Goal: Task Accomplishment & Management: Manage account settings

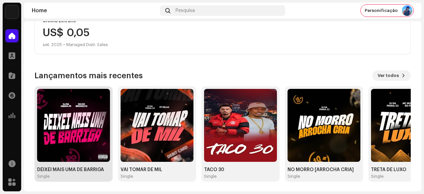
scroll to position [133, 0]
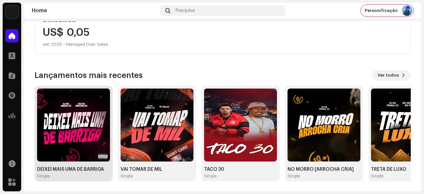
click at [65, 132] on img at bounding box center [73, 124] width 73 height 73
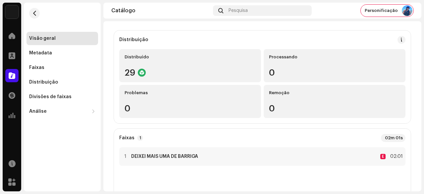
scroll to position [99, 0]
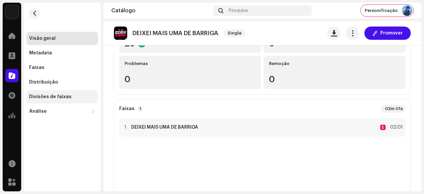
click at [56, 97] on div "Divisões de faixas" at bounding box center [50, 96] width 42 height 5
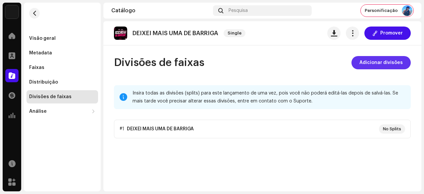
click at [371, 63] on span "Adicionar divisões" at bounding box center [380, 62] width 43 height 13
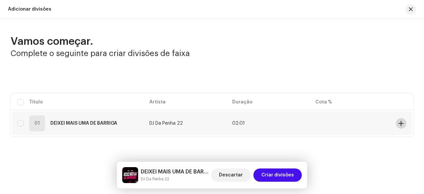
click at [399, 120] on button at bounding box center [401, 123] width 11 height 11
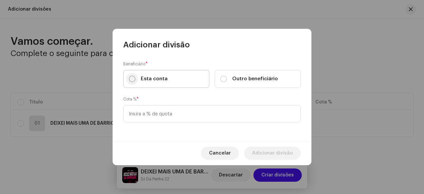
click at [130, 79] on input "Esta conta" at bounding box center [132, 79] width 7 height 7
radio input "true"
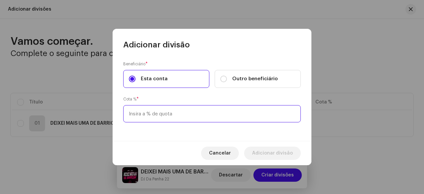
click at [156, 113] on input at bounding box center [212, 113] width 178 height 17
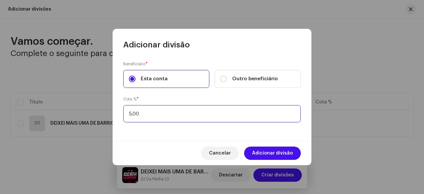
type input "50,00"
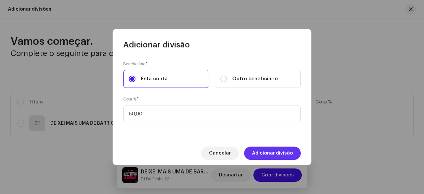
click at [272, 154] on span "Adicionar divisão" at bounding box center [272, 152] width 41 height 13
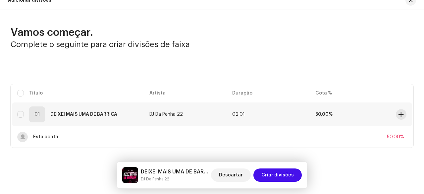
scroll to position [14, 0]
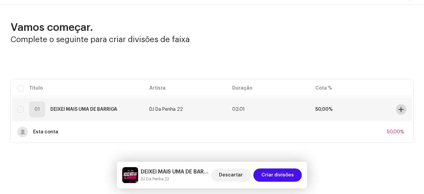
click at [399, 107] on span at bounding box center [400, 109] width 5 height 5
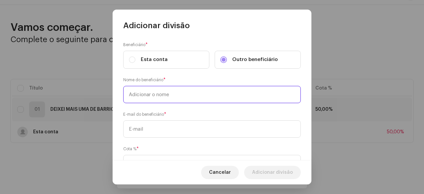
click at [141, 96] on input "text" at bounding box center [212, 94] width 178 height 17
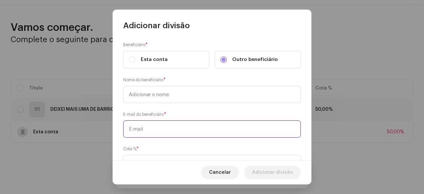
click at [150, 133] on input "text" at bounding box center [212, 128] width 178 height 17
paste input "[EMAIL_ADDRESS][DOMAIN_NAME]"
type input "[EMAIL_ADDRESS][DOMAIN_NAME]"
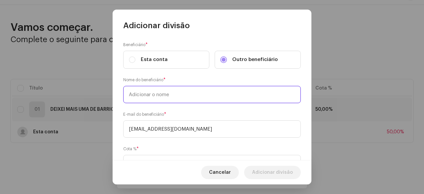
click at [152, 97] on input "text" at bounding box center [212, 94] width 178 height 17
type input "d"
type input "DG DO [GEOGRAPHIC_DATA]"
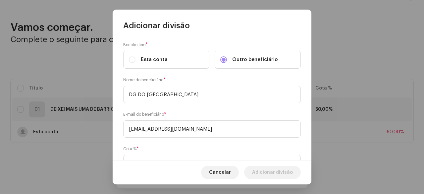
click at [128, 106] on div "Beneficiário * Esta conta Outro beneficiário Nome do beneficiário * DG DO BROOK…" at bounding box center [212, 95] width 199 height 129
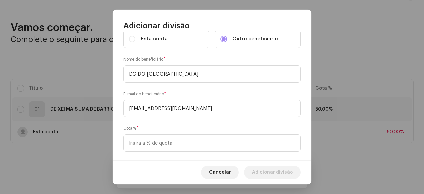
scroll to position [30, 0]
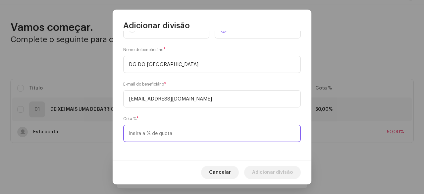
click at [154, 131] on input at bounding box center [212, 133] width 178 height 17
type input "50,00"
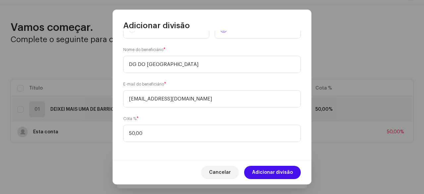
click at [166, 113] on div "Beneficiário * Esta conta Outro beneficiário Nome do beneficiário * DG DO BROOK…" at bounding box center [212, 95] width 199 height 129
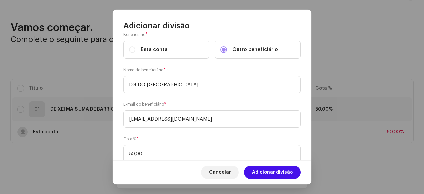
scroll to position [0, 0]
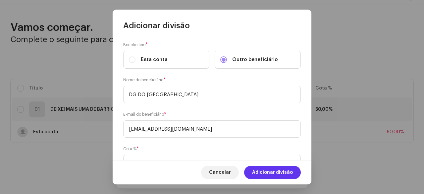
click at [274, 174] on span "Adicionar divisão" at bounding box center [272, 172] width 41 height 13
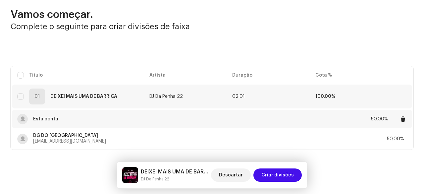
scroll to position [34, 0]
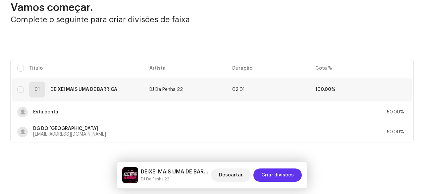
click at [280, 174] on span "Criar divisões" at bounding box center [277, 174] width 32 height 13
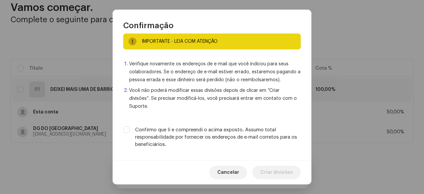
scroll to position [12, 0]
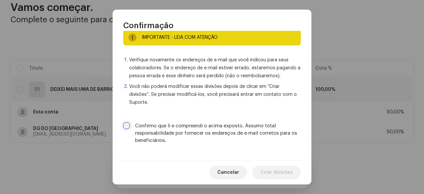
click at [127, 122] on input "Confirmo que li e compreendi o acima exposto. Assumo total responsabilidade por…" at bounding box center [126, 125] width 7 height 7
checkbox input "true"
click at [277, 173] on span "Criar divisões" at bounding box center [276, 172] width 32 height 13
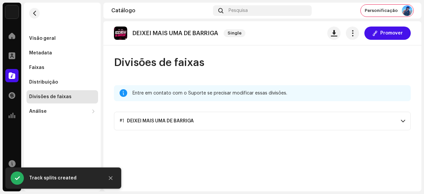
click at [284, 124] on p-accordion-header "#1 DEIXEI MAIS UMA DE BARRIGA" at bounding box center [262, 121] width 297 height 19
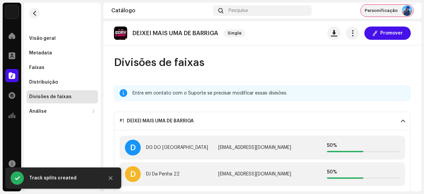
click at [392, 6] on div "Personificação" at bounding box center [387, 11] width 53 height 12
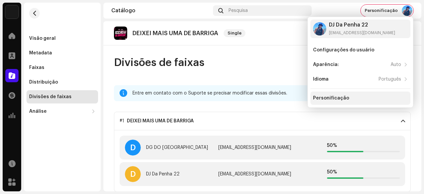
click at [336, 94] on div "Personificação" at bounding box center [360, 97] width 100 height 13
